Goal: Task Accomplishment & Management: Use online tool/utility

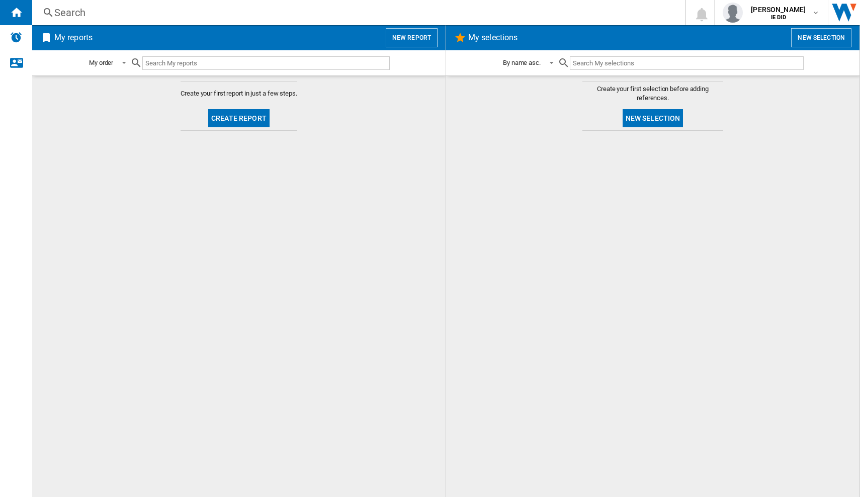
click at [411, 42] on button "New report" at bounding box center [412, 37] width 52 height 19
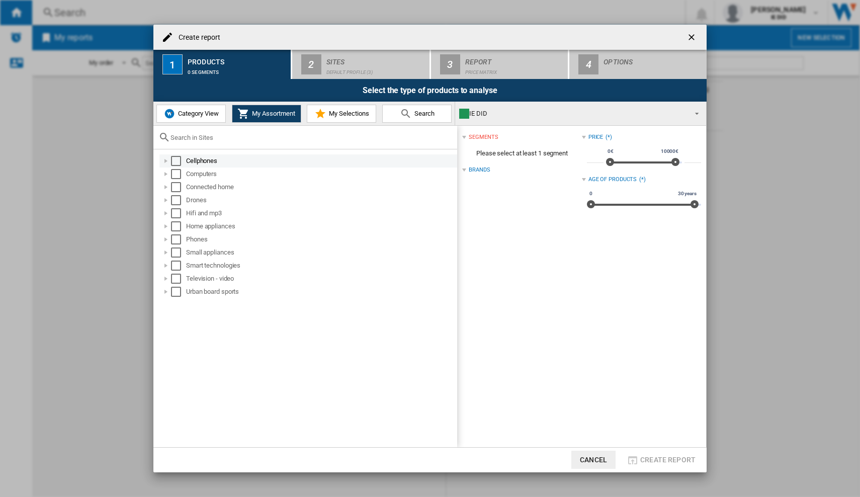
click at [177, 166] on div "Cellphones" at bounding box center [308, 160] width 298 height 13
drag, startPoint x: 177, startPoint y: 176, endPoint x: 177, endPoint y: 170, distance: 5.1
click at [177, 176] on div "Select" at bounding box center [176, 174] width 10 height 10
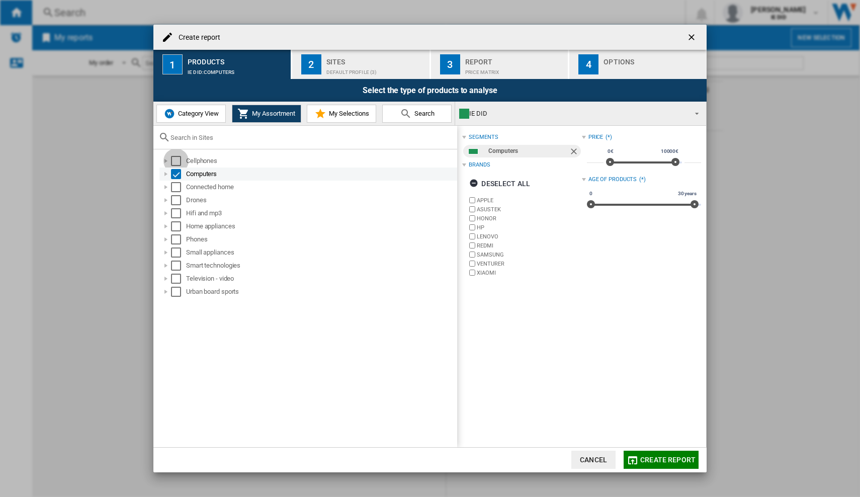
drag, startPoint x: 177, startPoint y: 159, endPoint x: 178, endPoint y: 175, distance: 16.1
click at [178, 159] on div "Select" at bounding box center [176, 161] width 10 height 10
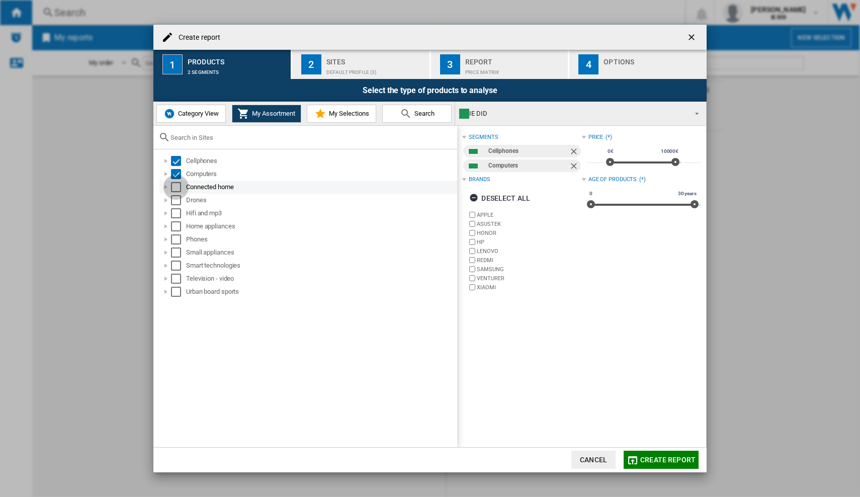
click at [178, 188] on div "Select" at bounding box center [176, 187] width 10 height 10
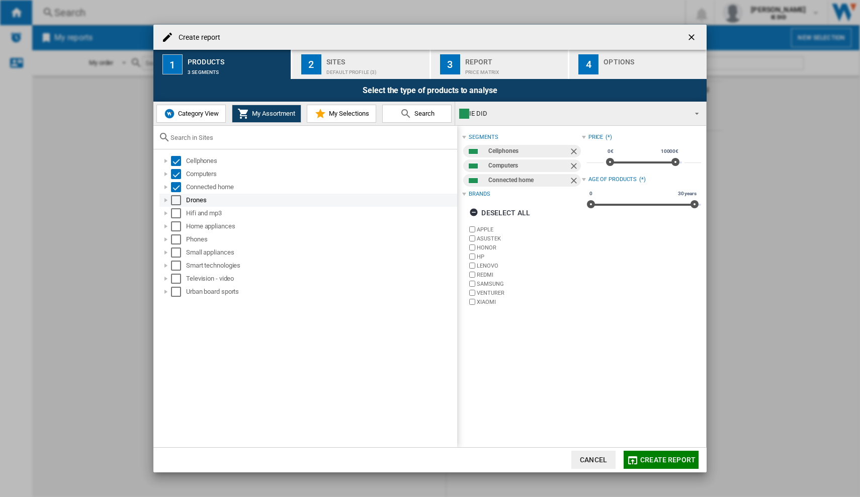
click at [177, 201] on div "Select" at bounding box center [176, 200] width 10 height 10
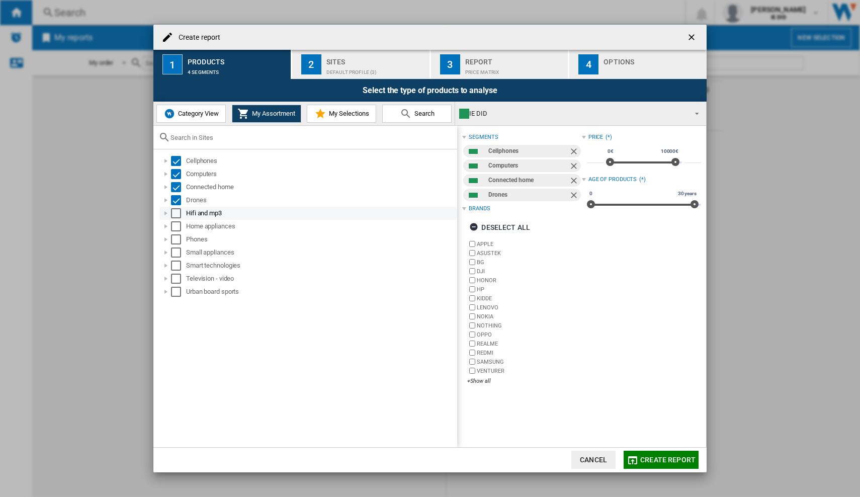
click at [177, 217] on div "Select" at bounding box center [176, 213] width 10 height 10
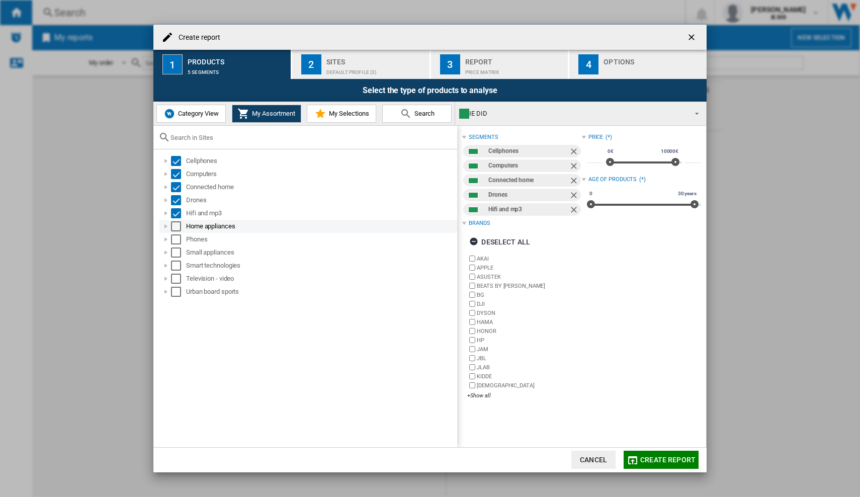
click at [177, 228] on div "Select" at bounding box center [176, 226] width 10 height 10
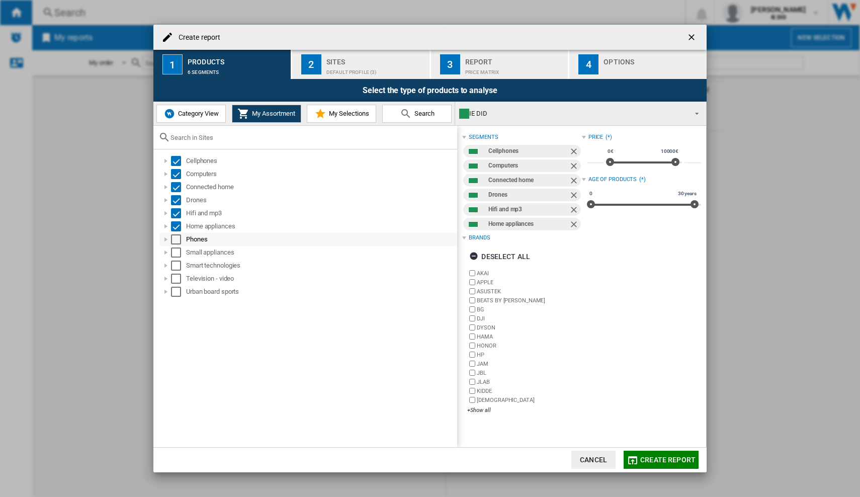
click at [179, 240] on div "Select" at bounding box center [176, 239] width 10 height 10
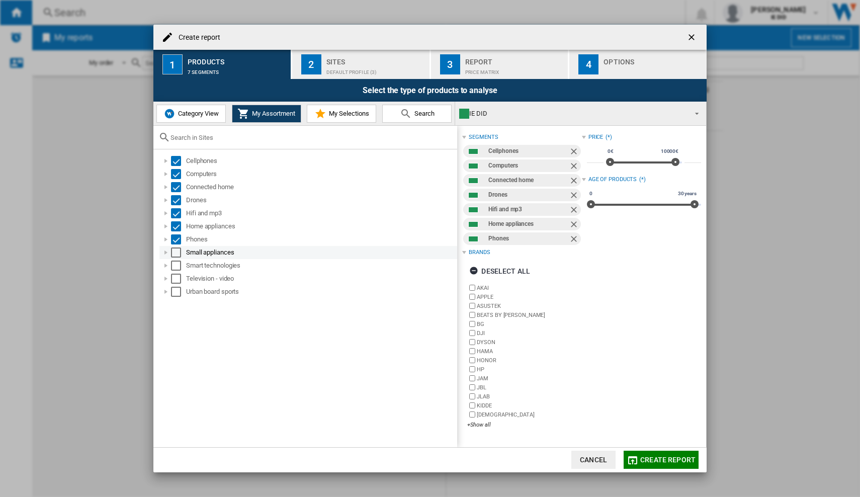
click at [177, 252] on div "Select" at bounding box center [176, 252] width 10 height 10
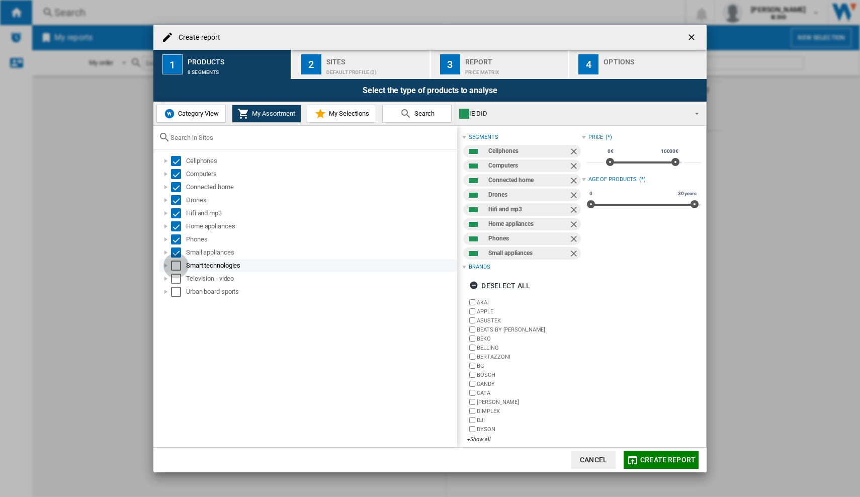
click at [177, 266] on div "Select" at bounding box center [176, 266] width 10 height 10
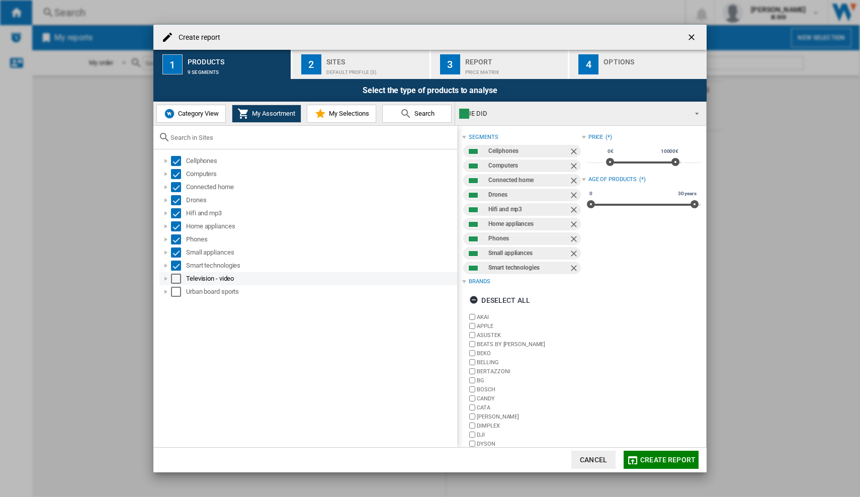
click at [177, 281] on div "Select" at bounding box center [176, 279] width 10 height 10
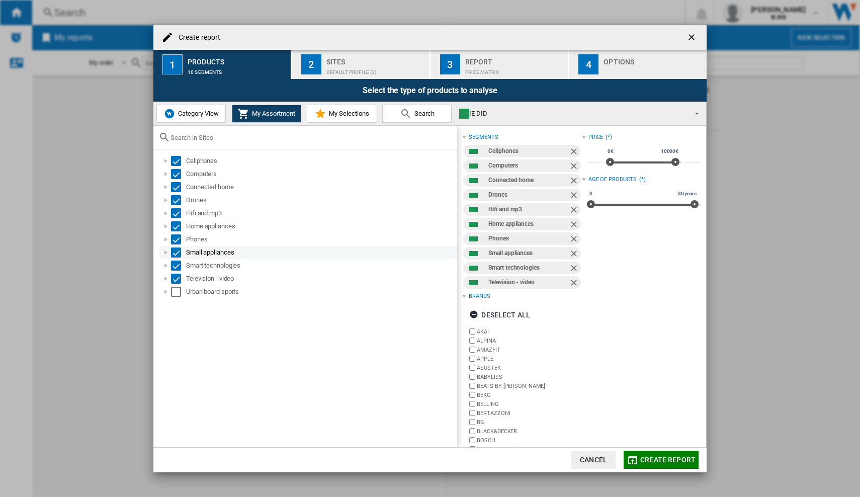
drag, startPoint x: 176, startPoint y: 290, endPoint x: 209, endPoint y: 255, distance: 48.0
click at [177, 290] on div "Select" at bounding box center [176, 292] width 10 height 10
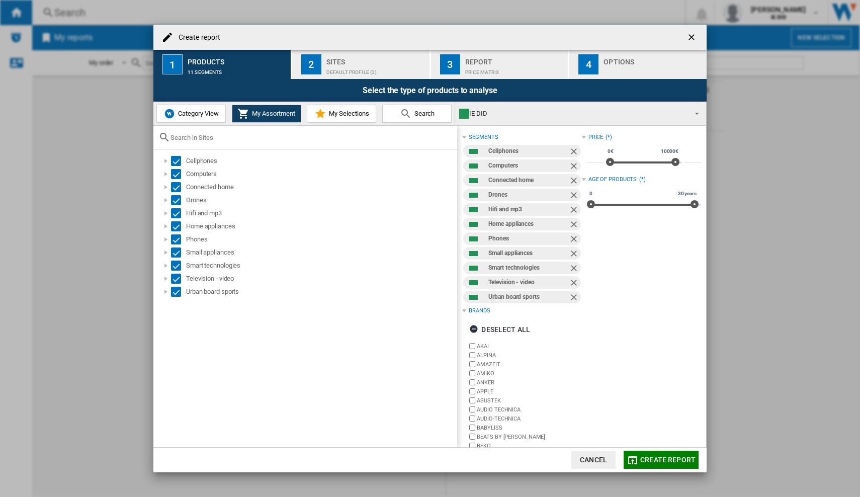
drag, startPoint x: 338, startPoint y: 72, endPoint x: 334, endPoint y: 75, distance: 5.2
click at [338, 73] on div "Default profile (3)" at bounding box center [375, 69] width 99 height 11
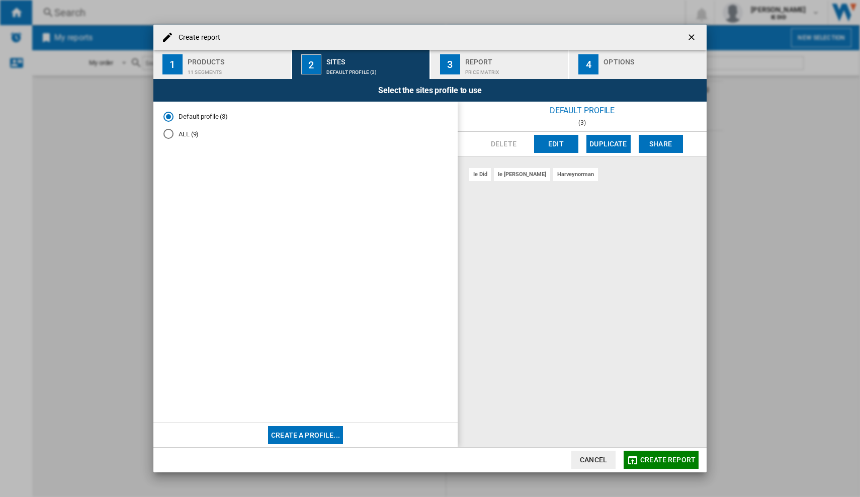
click at [182, 130] on md-radio-button "ALL (9)" at bounding box center [305, 134] width 284 height 10
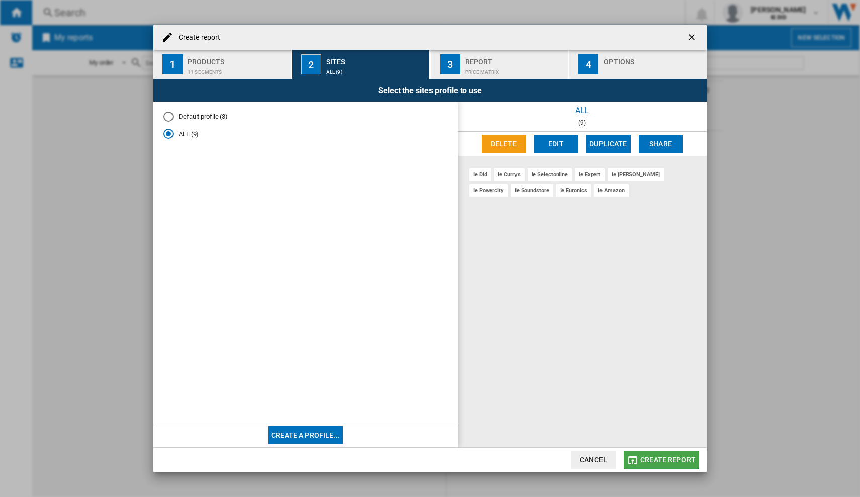
drag, startPoint x: 660, startPoint y: 455, endPoint x: 594, endPoint y: 376, distance: 102.8
click at [660, 455] on button "Create report" at bounding box center [661, 460] width 75 height 18
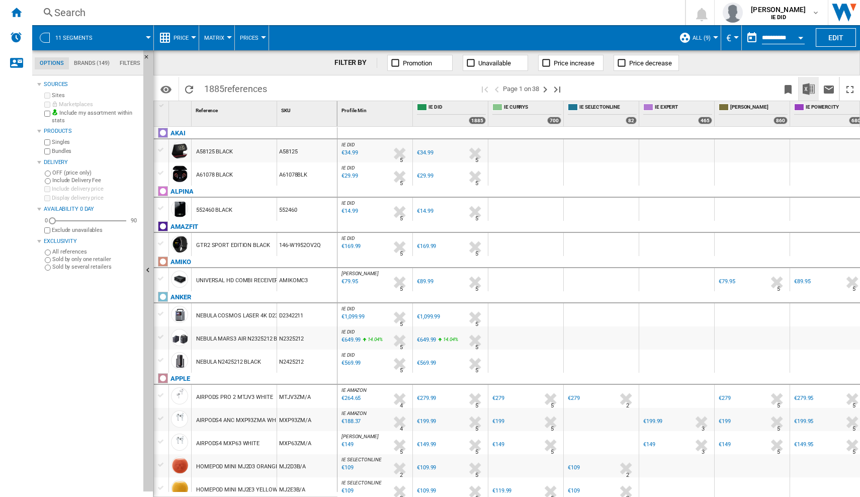
click at [810, 88] on img "Download in Excel" at bounding box center [809, 89] width 12 height 12
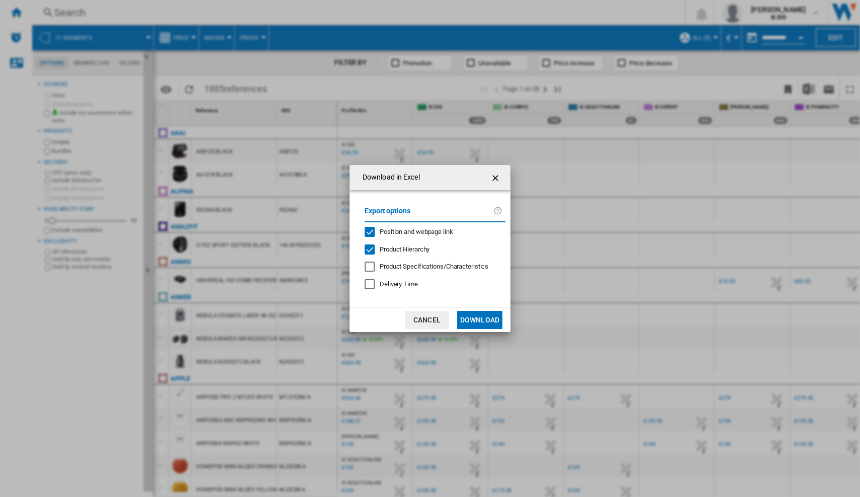
click at [475, 310] on md-dialog-actions "Cancel Download" at bounding box center [430, 319] width 161 height 25
click at [473, 319] on button "Download" at bounding box center [479, 320] width 45 height 18
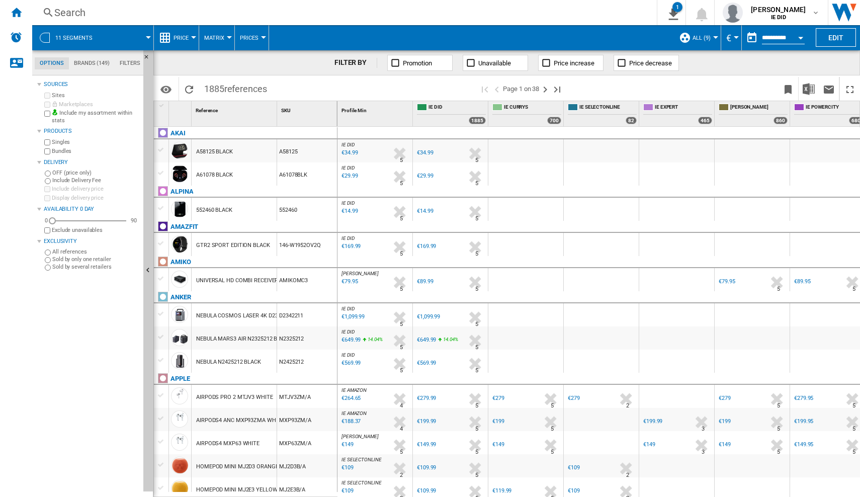
click at [528, 23] on div "Search Search 0 1 11 segments/No characteristic/149 brands [Price Matrix] Clear…" at bounding box center [446, 12] width 828 height 25
